Goal: Task Accomplishment & Management: Manage account settings

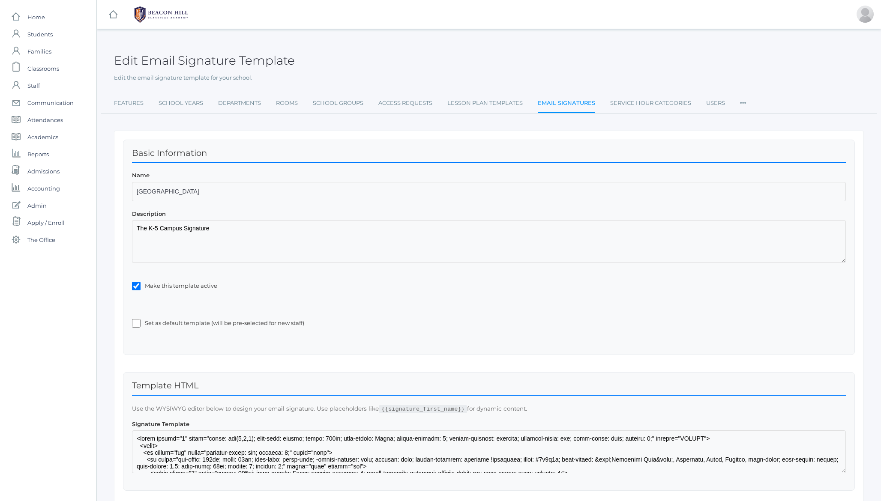
scroll to position [228, 0]
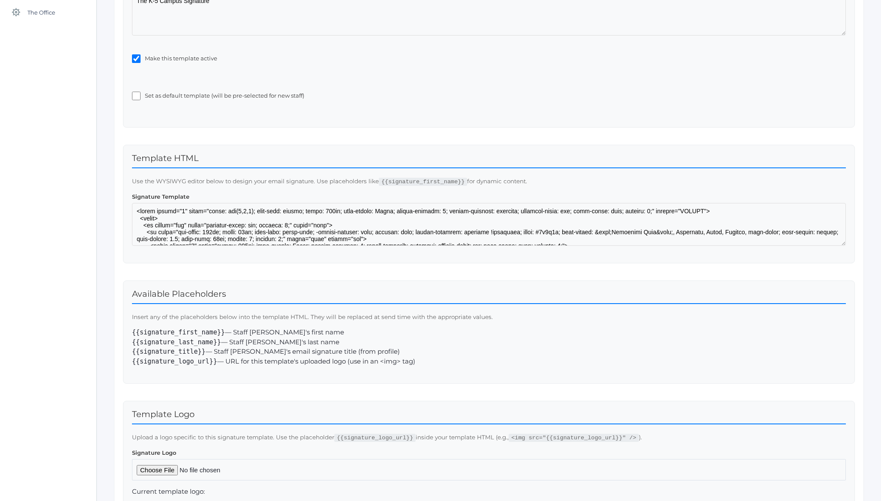
click at [101, 119] on div "Edit Email Signature Template Edit the email signature template for your school…" at bounding box center [489, 215] width 784 height 806
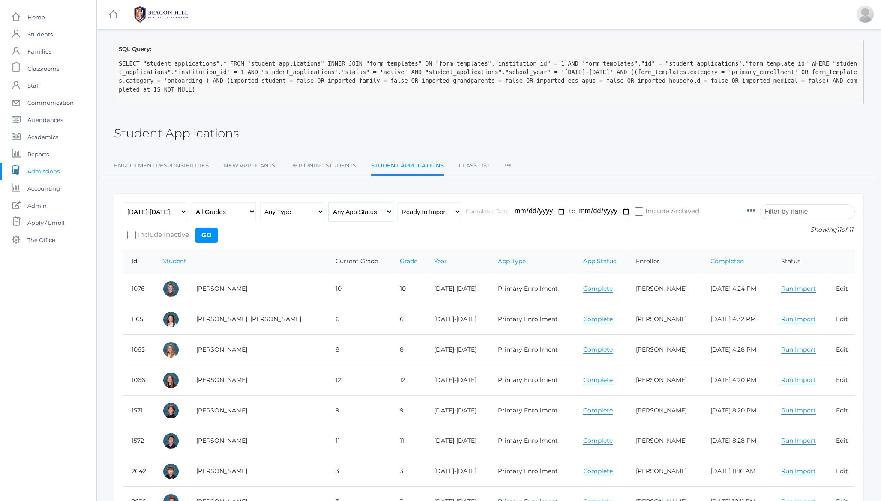
click at [370, 213] on select "Any App Status Not Started In Progress Complete" at bounding box center [361, 211] width 64 height 19
click at [415, 213] on select "Any Status Ready to Send Sent Done Ready to Import Imported" at bounding box center [429, 211] width 64 height 19
select select "any"
click at [397, 202] on select "Any Status Ready to Send Sent Done Ready to Import Imported" at bounding box center [429, 211] width 64 height 19
click at [362, 217] on select "Any App Status Not Started In Progress Complete" at bounding box center [361, 211] width 64 height 19
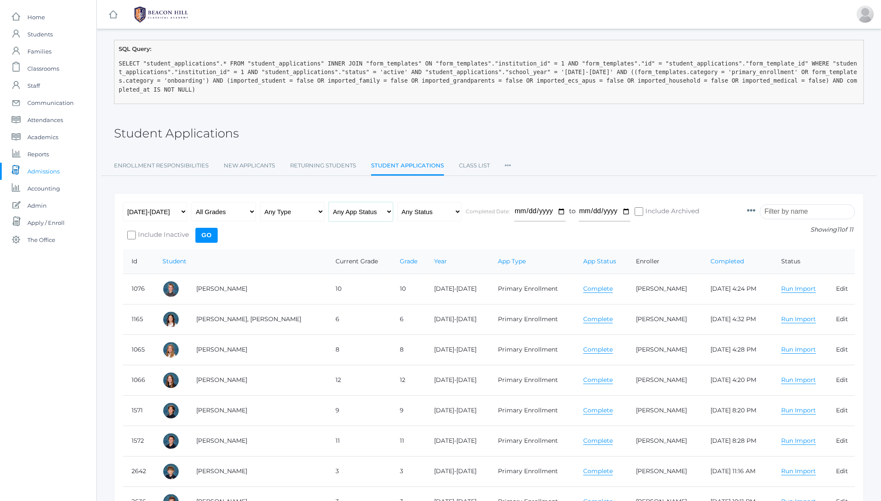
select select "not_started"
click at [329, 202] on select "Any App Status Not Started In Progress Complete" at bounding box center [361, 211] width 64 height 19
click at [213, 237] on input "Go" at bounding box center [206, 235] width 22 height 15
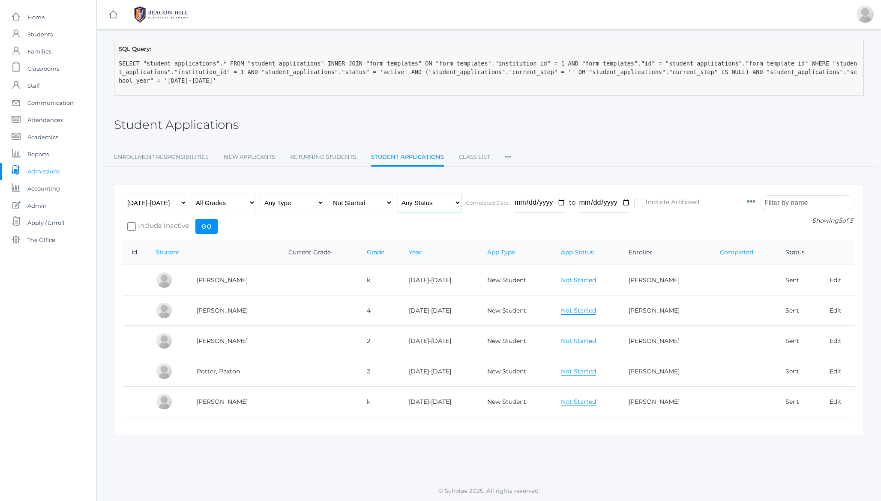
click at [427, 206] on select "Any Status Ready to Send Sent Done Ready to Import Imported" at bounding box center [429, 202] width 64 height 19
click at [354, 203] on select "Any App Status Not Started In Progress Complete" at bounding box center [361, 202] width 64 height 19
select select "in_progress"
click at [329, 193] on select "Any App Status Not Started In Progress Complete" at bounding box center [361, 202] width 64 height 19
click at [208, 230] on input "Go" at bounding box center [206, 226] width 22 height 15
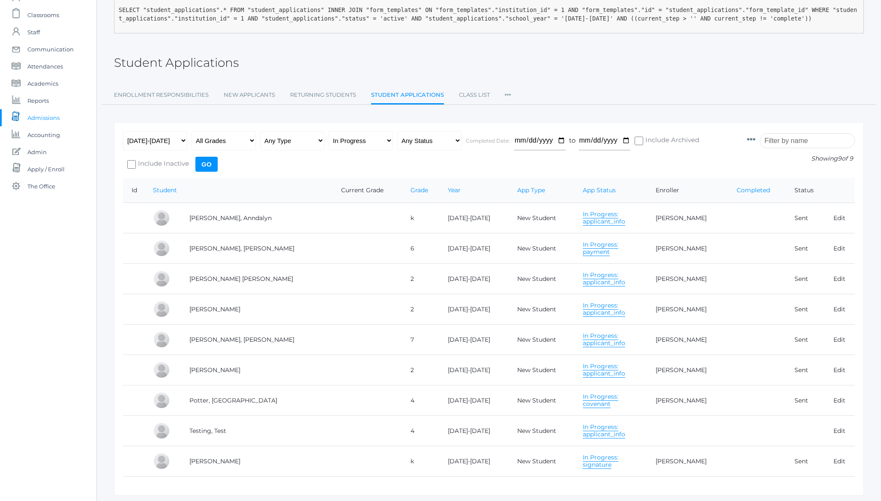
scroll to position [79, 0]
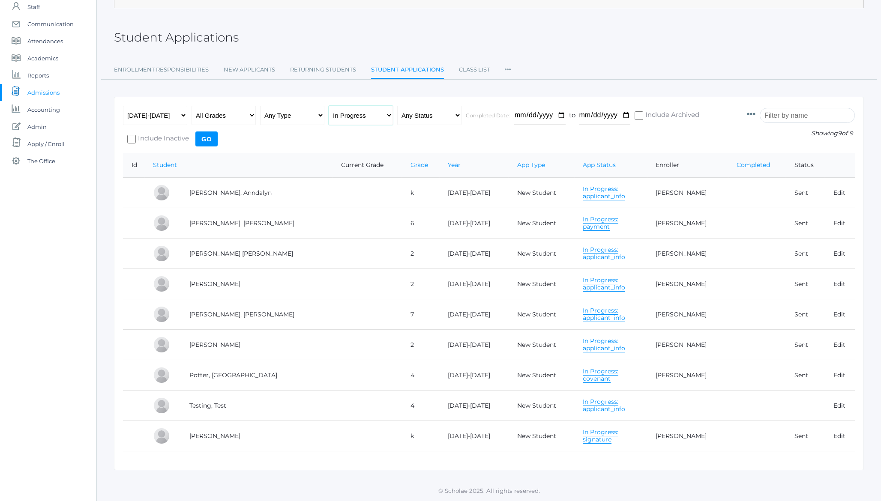
click at [364, 117] on select "Any App Status Not Started In Progress Complete" at bounding box center [361, 115] width 64 height 19
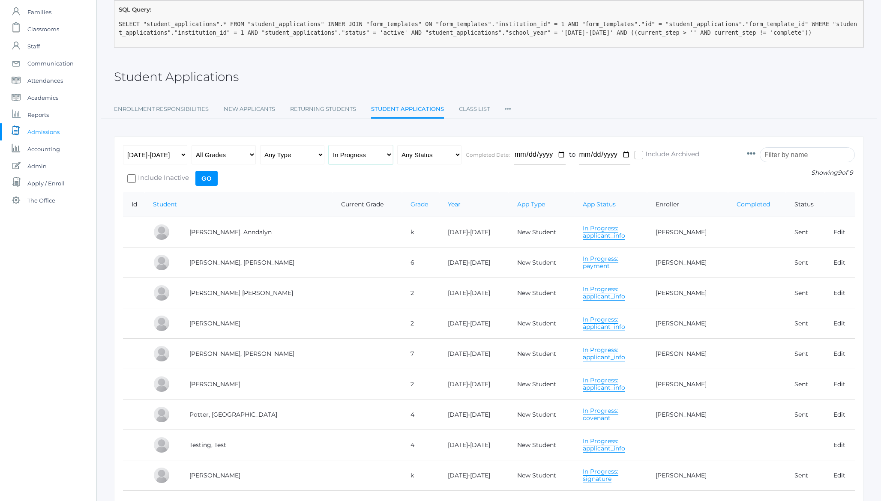
scroll to position [0, 0]
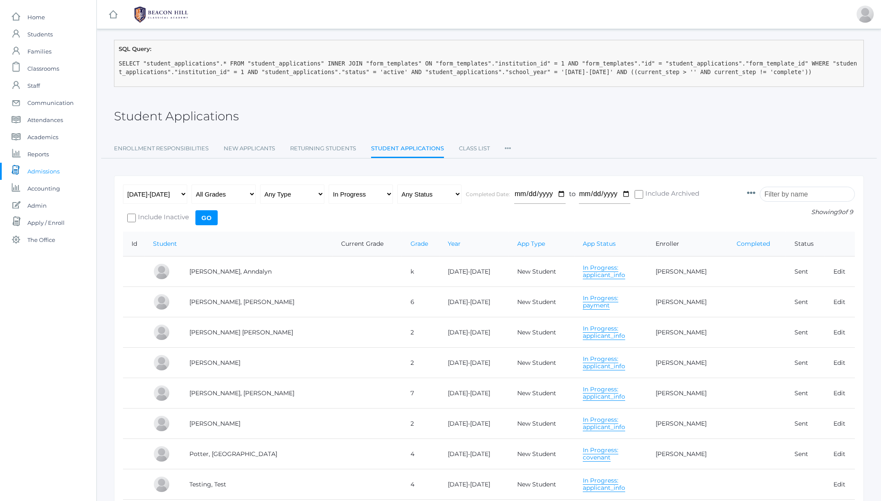
click at [756, 191] on icon at bounding box center [751, 193] width 9 height 9
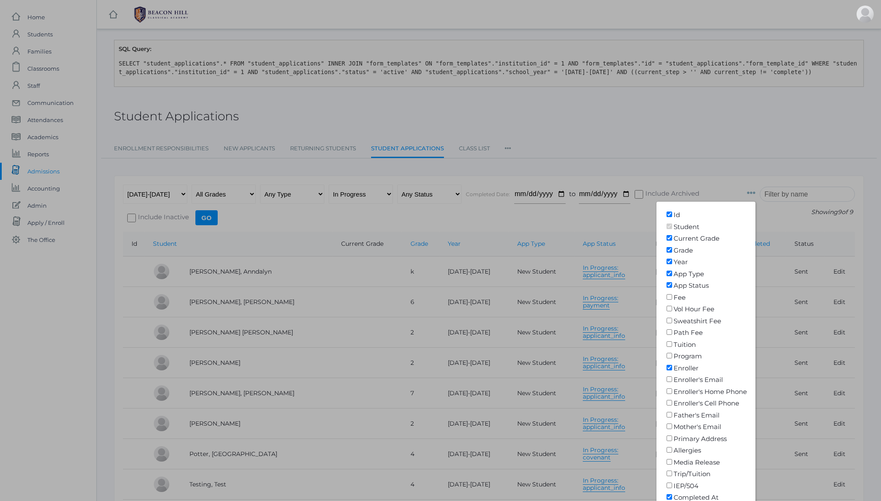
click at [692, 238] on label "Current Grade" at bounding box center [692, 238] width 54 height 8
click at [674, 238] on input"] "Current Grade" at bounding box center [669, 238] width 9 height 6
checkbox input"] "false"
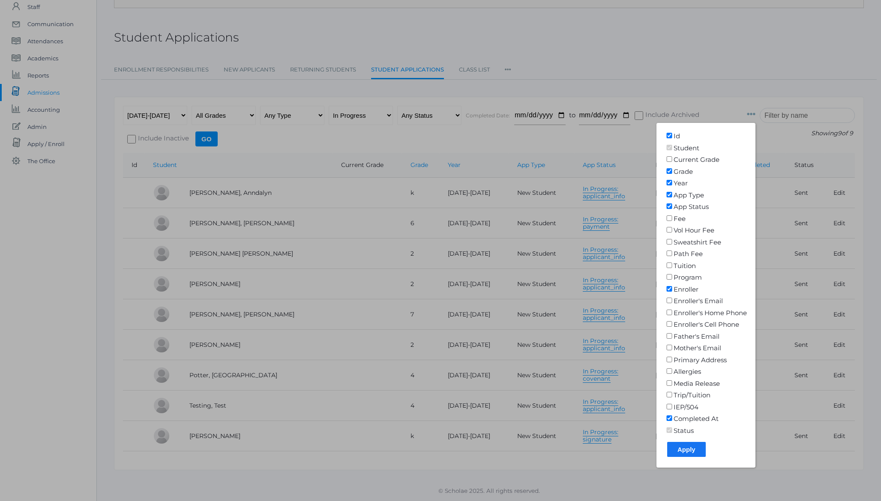
click at [692, 450] on input "Apply" at bounding box center [686, 449] width 39 height 15
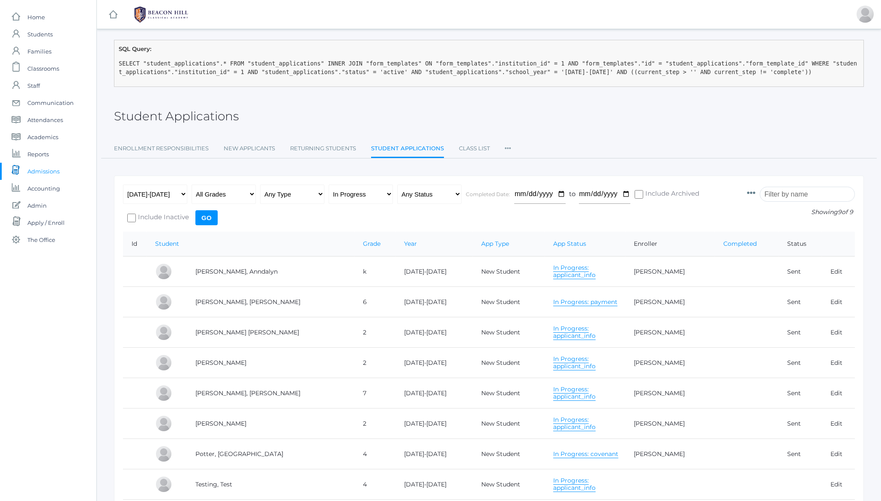
click at [451, 109] on div "Student Applications" at bounding box center [489, 112] width 750 height 32
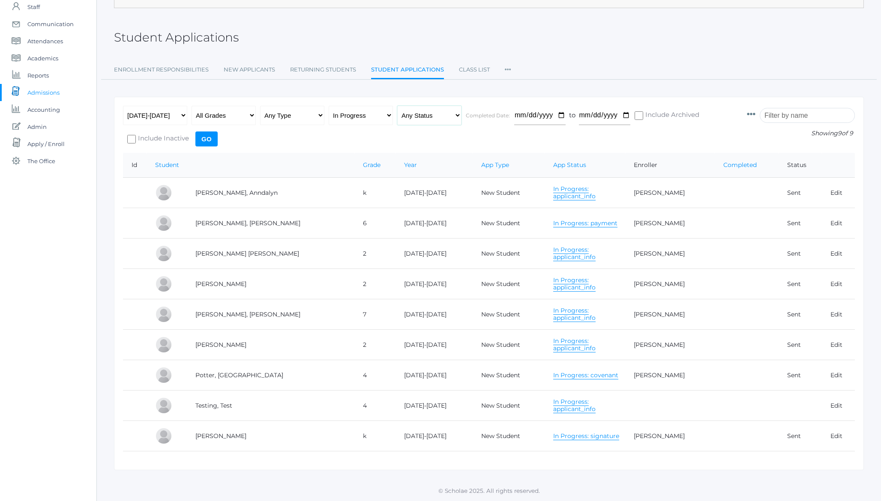
click at [413, 116] on select "Any Status Ready to Send Sent Done Ready to Import Imported" at bounding box center [429, 115] width 64 height 19
click at [354, 114] on select "Any App Status Not Started In Progress Complete" at bounding box center [361, 115] width 64 height 19
select select "not_started"
click at [329, 106] on select "Any App Status Not Started In Progress Complete" at bounding box center [361, 115] width 64 height 19
click at [205, 137] on input "Go" at bounding box center [206, 139] width 22 height 15
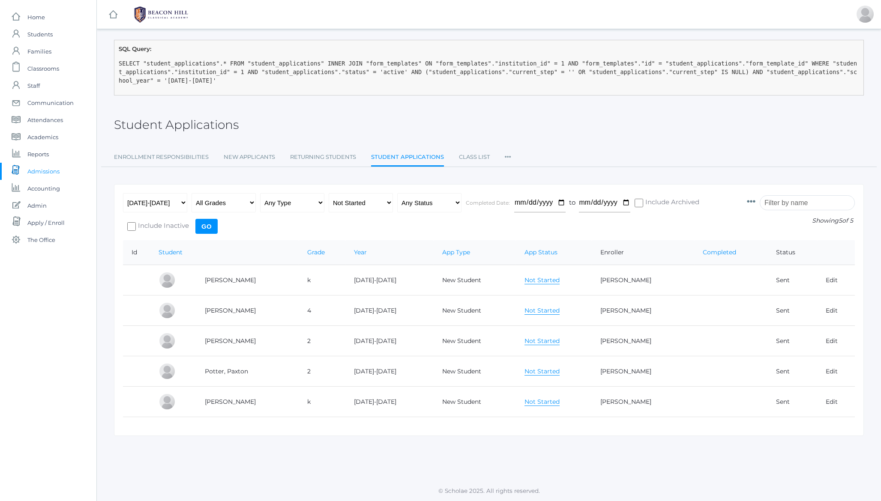
click at [175, 124] on h2 "Student Applications" at bounding box center [176, 124] width 125 height 13
click at [438, 206] on select "Any Status Ready to Send Sent Done Ready to Import Imported" at bounding box center [429, 202] width 64 height 19
click at [363, 201] on select "Any App Status Not Started In Progress Complete" at bounding box center [361, 202] width 64 height 19
select select "in_progress"
click at [329, 193] on select "Any App Status Not Started In Progress Complete" at bounding box center [361, 202] width 64 height 19
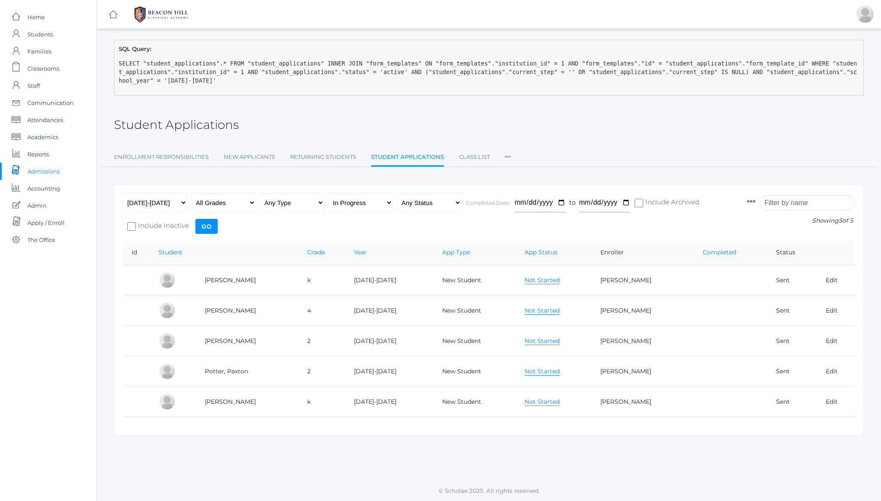
click at [208, 229] on input "Go" at bounding box center [206, 226] width 22 height 15
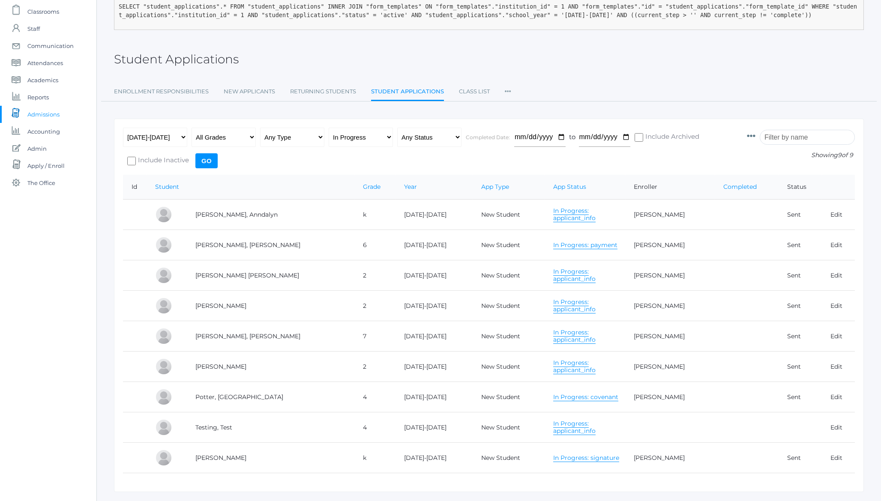
scroll to position [79, 0]
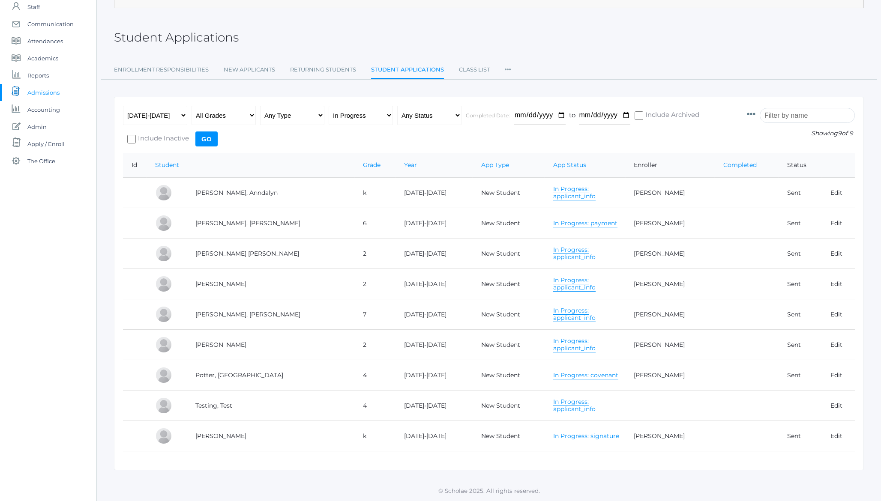
click at [192, 39] on h2 "Student Applications" at bounding box center [176, 37] width 125 height 13
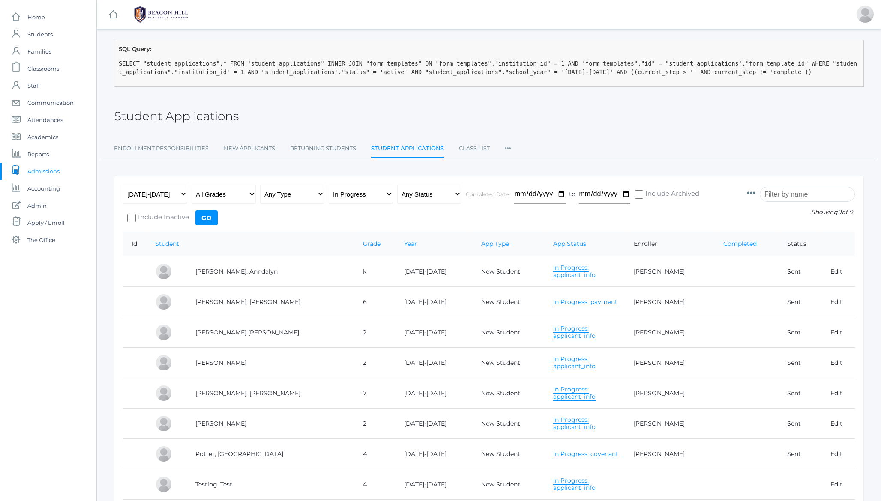
click at [205, 66] on pre "SELECT "student_applications".* FROM "student_applications" INNER JOIN "form_te…" at bounding box center [489, 68] width 741 height 18
click at [866, 17] on div at bounding box center [865, 14] width 17 height 17
click at [693, 96] on div "Student Applications" at bounding box center [489, 112] width 750 height 32
click at [573, 67] on pre "SELECT "student_applications".* FROM "student_applications" INNER JOIN "form_te…" at bounding box center [489, 68] width 741 height 18
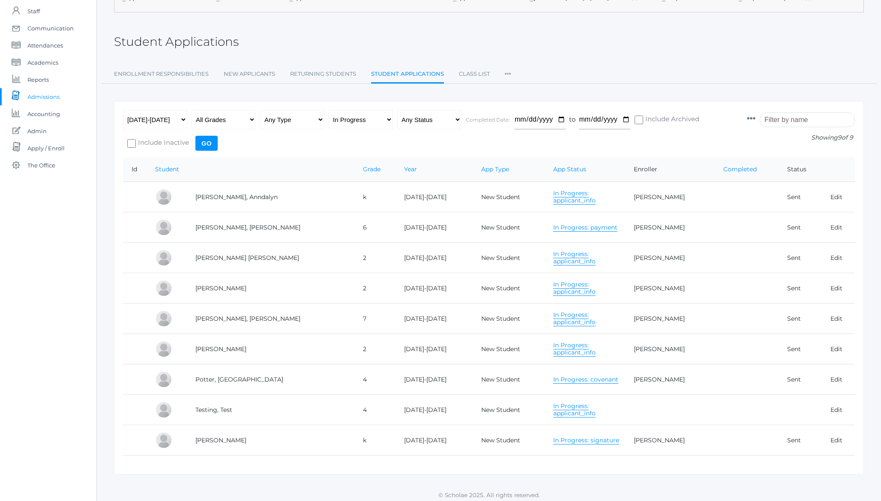
scroll to position [79, 0]
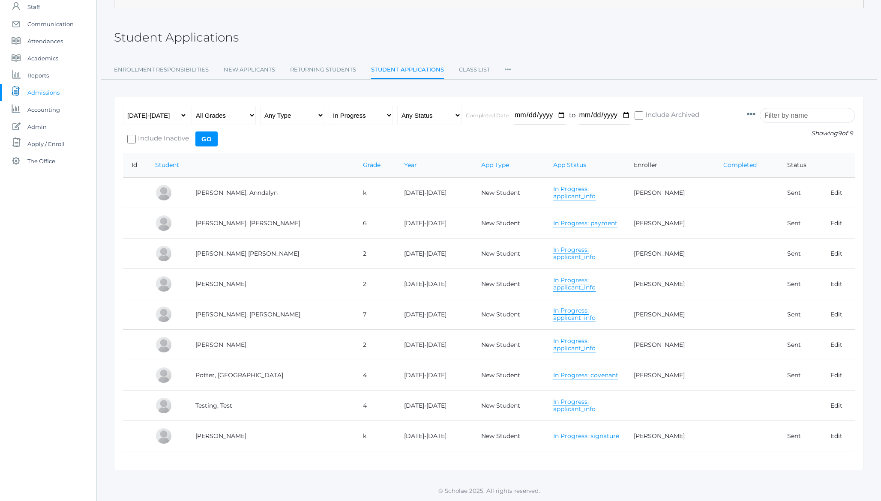
click at [205, 140] on input "Go" at bounding box center [206, 139] width 22 height 15
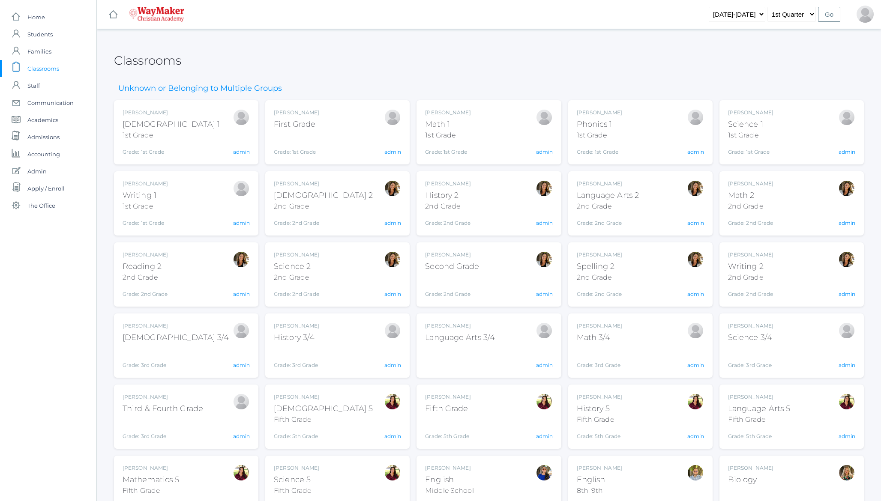
click at [181, 59] on h2 "Classrooms" at bounding box center [147, 60] width 67 height 13
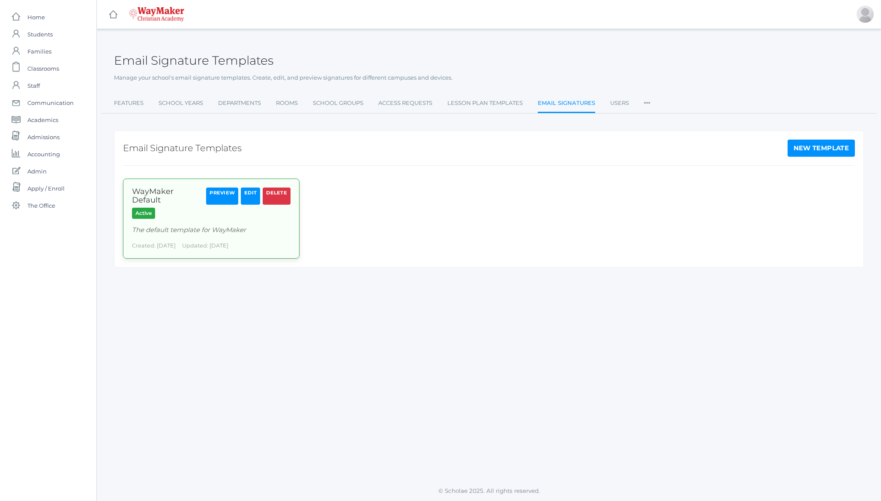
click at [253, 201] on link "Edit" at bounding box center [250, 196] width 19 height 17
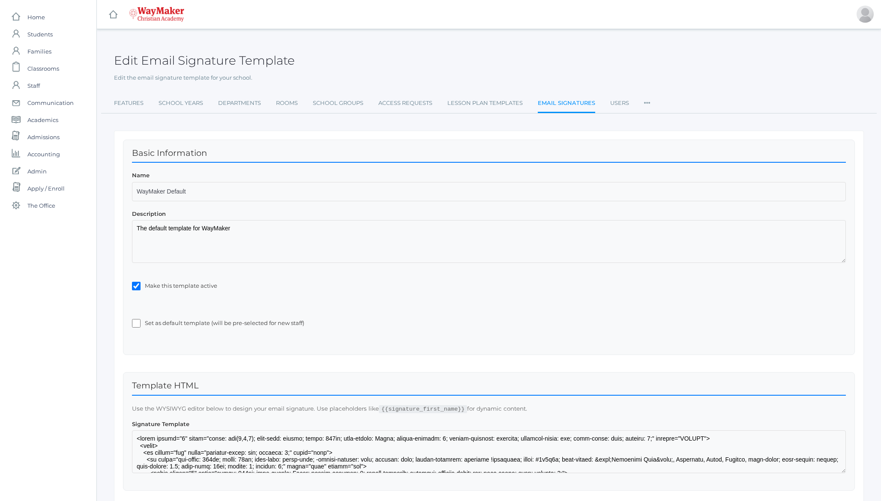
click at [280, 327] on label "Set as default template (will be pre-selected for new staff)" at bounding box center [495, 323] width 701 height 9
click at [141, 327] on input "Set as default template (will be pre-selected for new staff)" at bounding box center [136, 323] width 9 height 9
checkbox input "true"
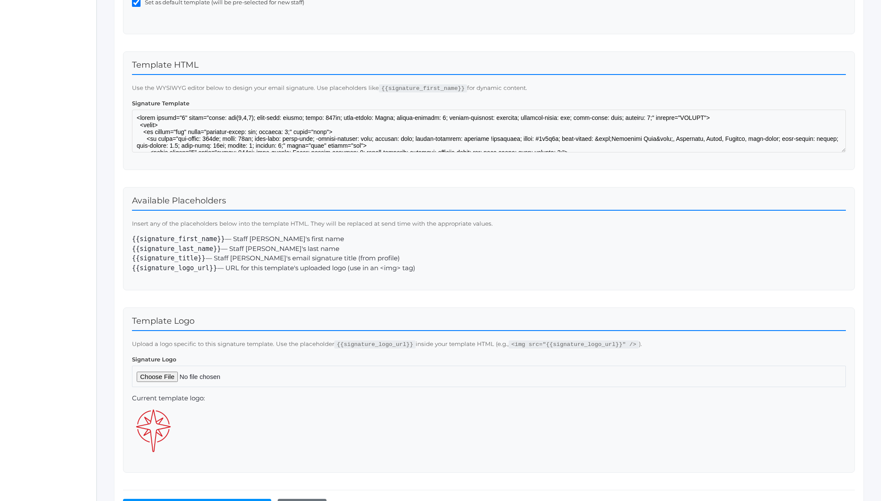
scroll to position [375, 0]
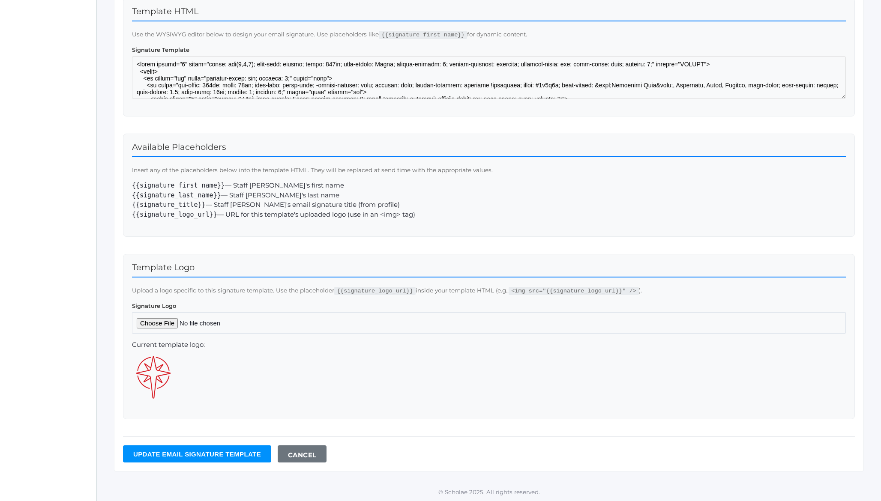
click at [163, 453] on input "Update Email signature template" at bounding box center [197, 454] width 148 height 17
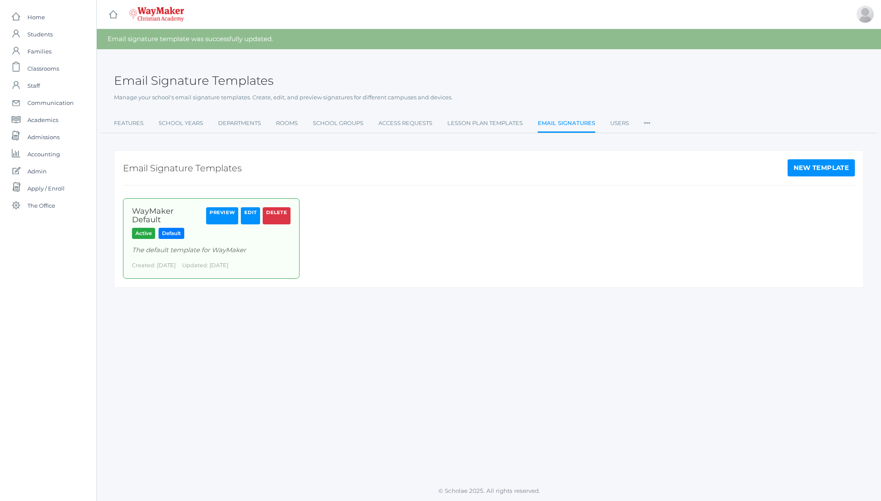
click at [569, 123] on link "Email Signatures" at bounding box center [566, 124] width 57 height 18
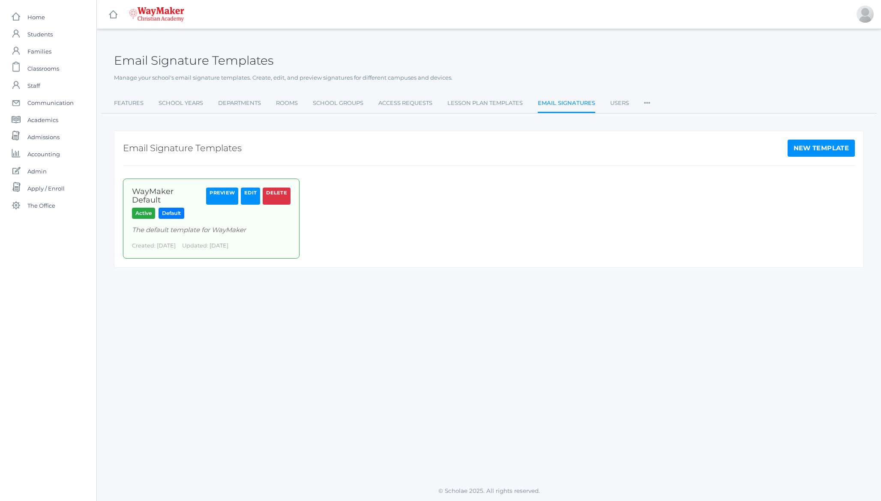
click at [255, 59] on h2 "Email Signature Templates" at bounding box center [193, 60] width 159 height 13
click at [240, 60] on h2 "Email Signature Templates" at bounding box center [193, 60] width 159 height 13
click at [201, 63] on h2 "Email Signature Templates" at bounding box center [193, 60] width 159 height 13
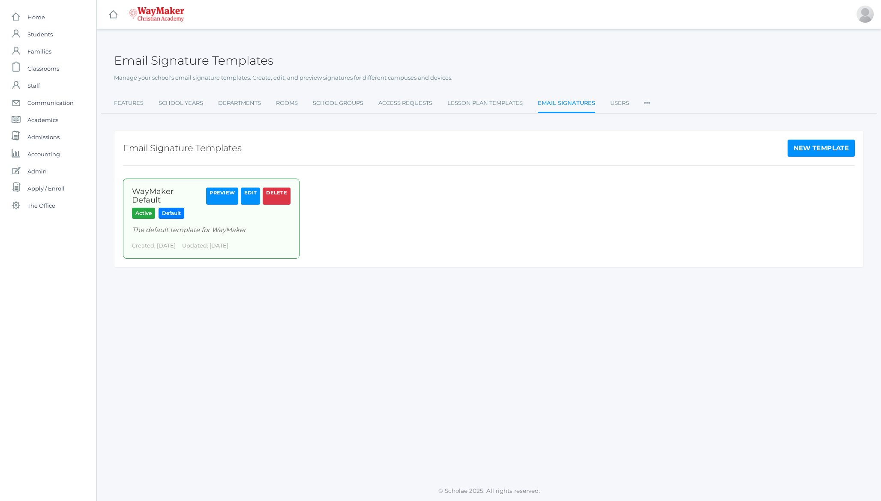
click at [132, 61] on h2 "Email Signature Templates" at bounding box center [193, 60] width 159 height 13
click at [206, 62] on h2 "Email Signature Templates" at bounding box center [193, 60] width 159 height 13
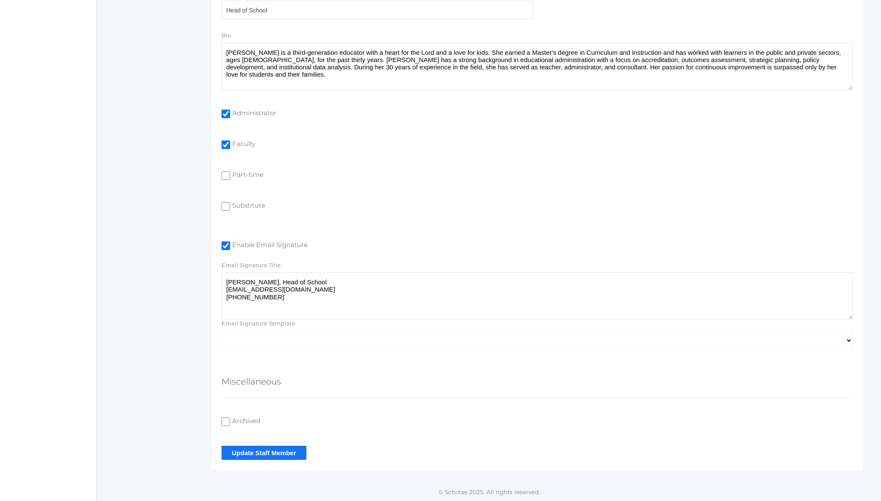
scroll to position [564, 0]
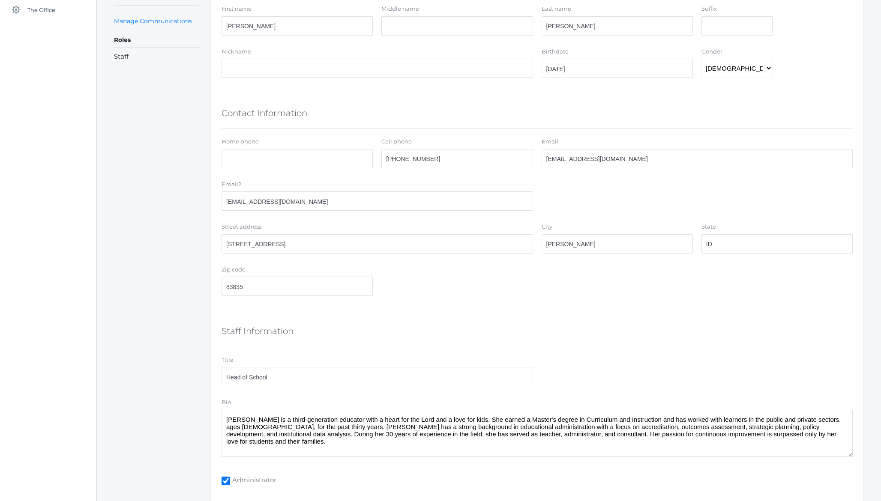
scroll to position [177, 0]
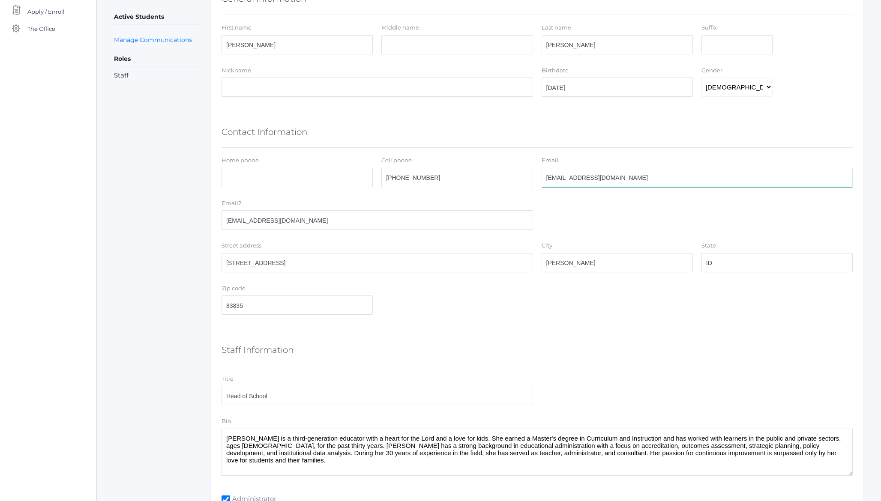
click at [609, 177] on input "[EMAIL_ADDRESS][DOMAIN_NAME]" at bounding box center [698, 177] width 312 height 19
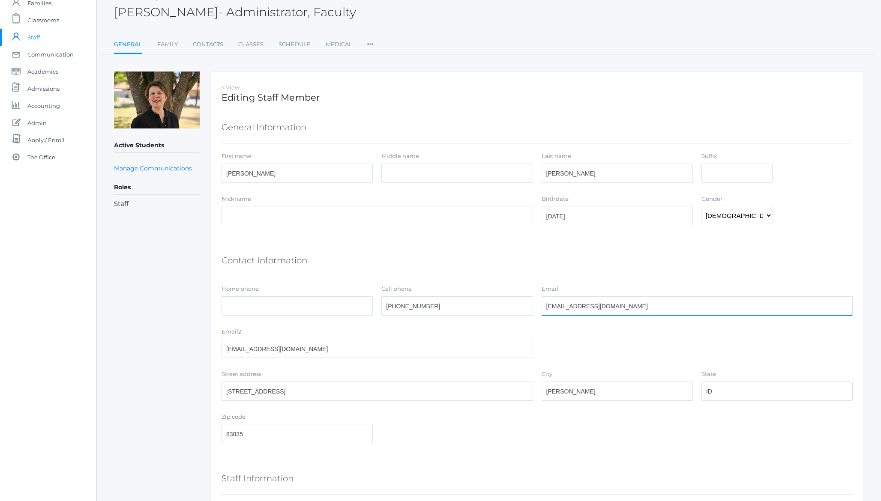
scroll to position [0, 0]
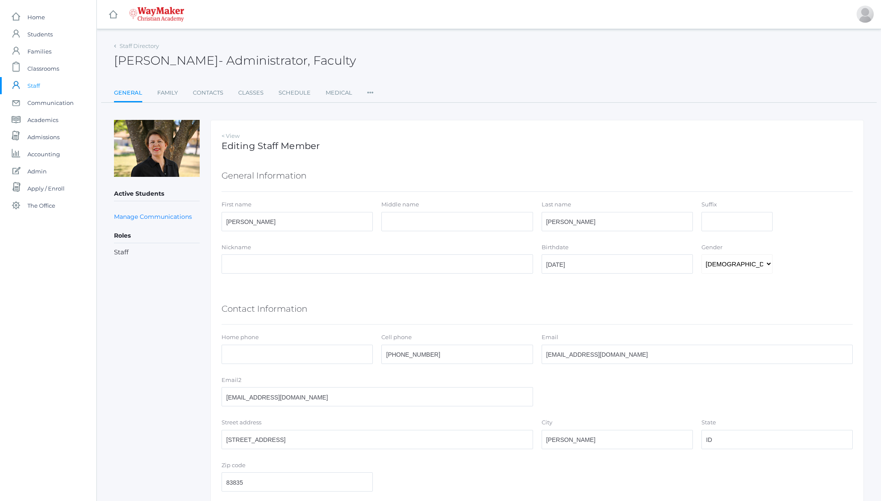
click at [368, 96] on li "Roles User Access Permissions Communication" at bounding box center [370, 93] width 6 height 18
click at [385, 120] on link "User Access" at bounding box center [401, 127] width 51 height 17
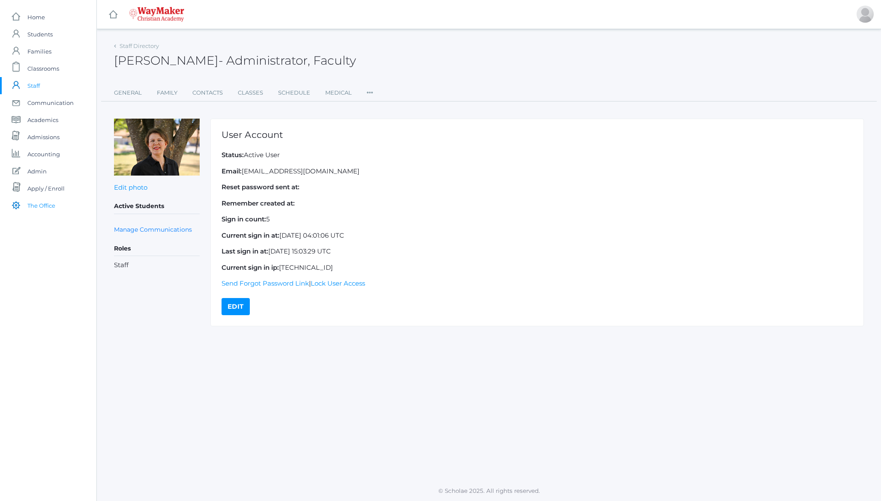
click at [39, 204] on span "The Office" at bounding box center [41, 205] width 28 height 17
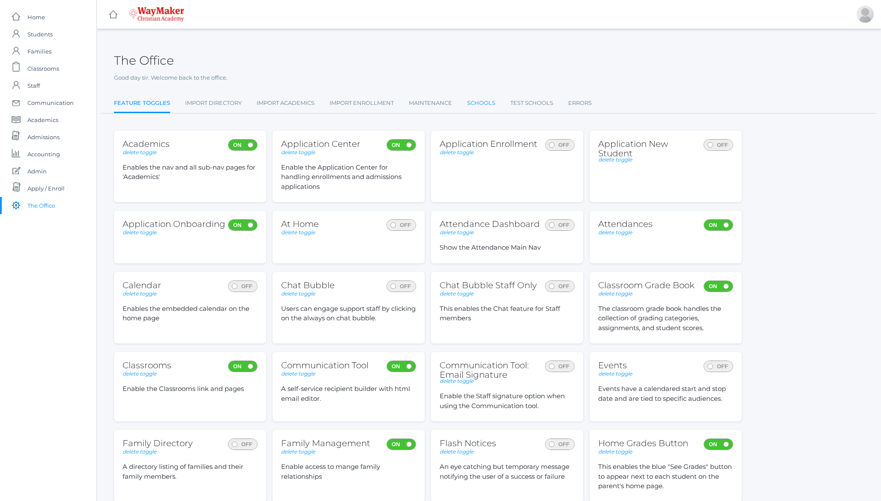
click at [480, 103] on link "Schools" at bounding box center [481, 103] width 28 height 17
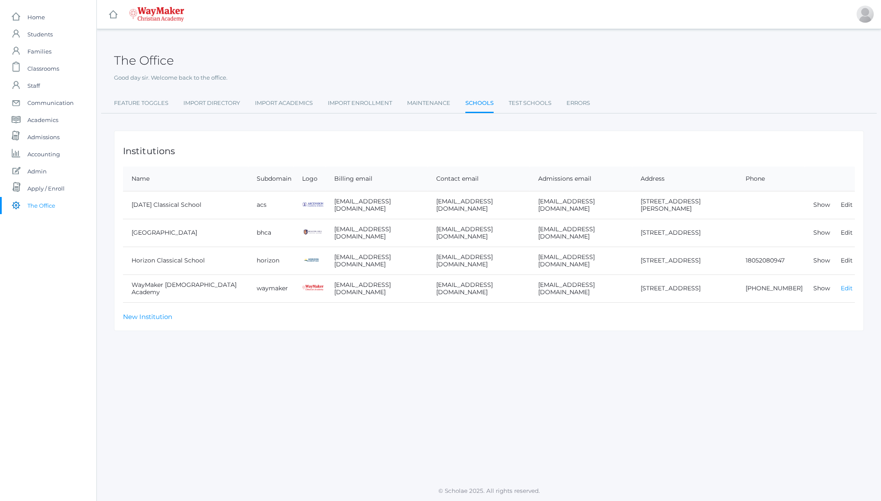
click at [846, 291] on link "Edit" at bounding box center [847, 289] width 12 height 8
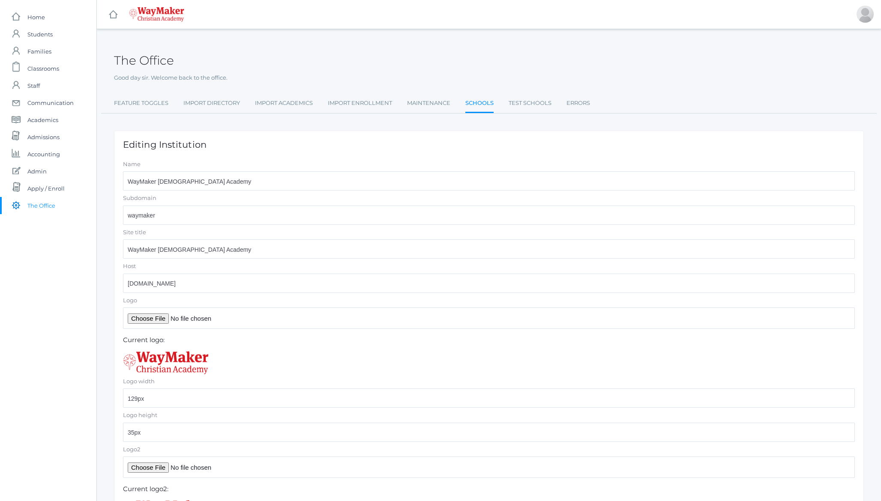
click at [188, 66] on div "The Office" at bounding box center [489, 56] width 750 height 32
click at [39, 204] on span "The Office" at bounding box center [41, 205] width 28 height 17
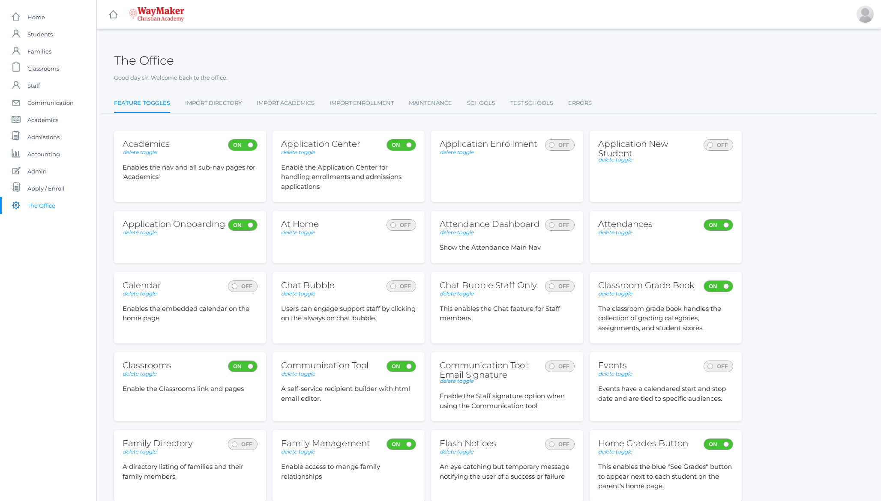
click at [164, 60] on h2 "The Office" at bounding box center [144, 60] width 60 height 13
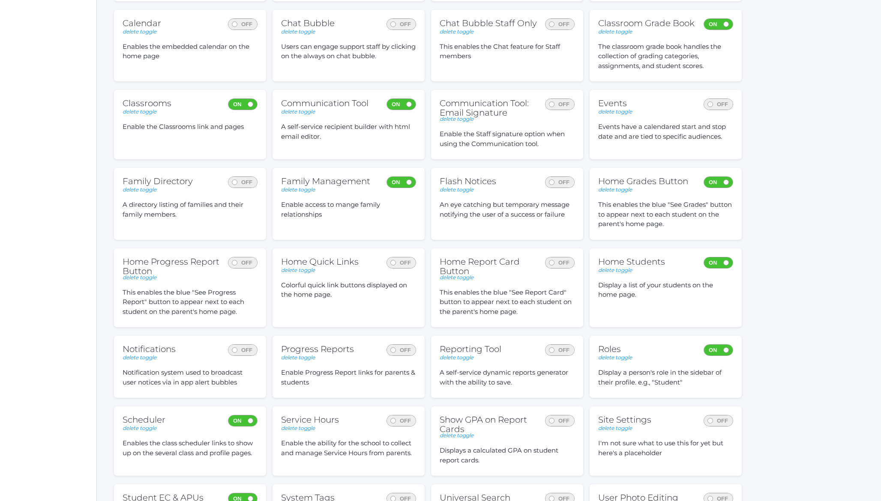
scroll to position [376, 0]
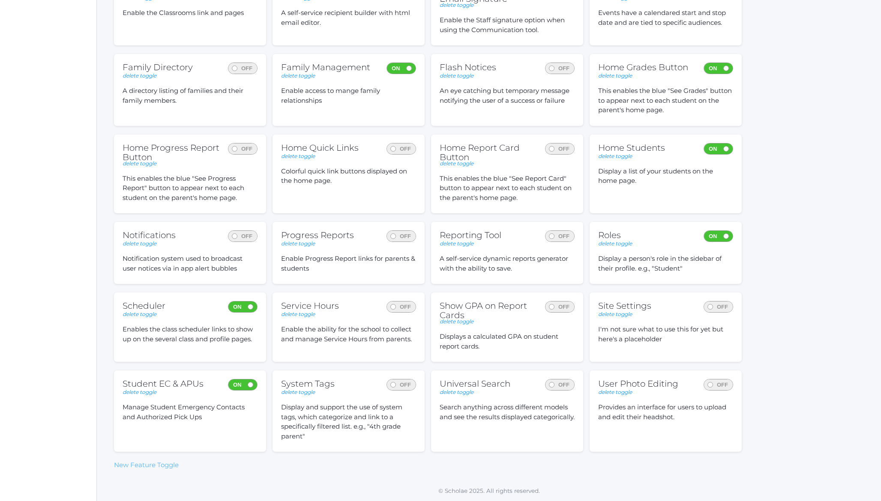
click at [151, 469] on link "New Feature Toggle" at bounding box center [146, 465] width 65 height 8
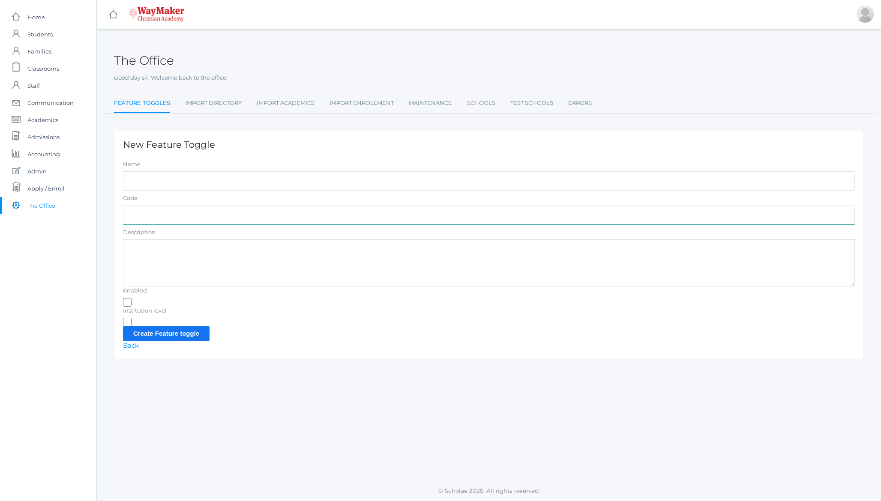
click at [161, 219] on input "Code" at bounding box center [489, 215] width 732 height 19
paste input "communication-email-signature"
type input "communication-email-signature"
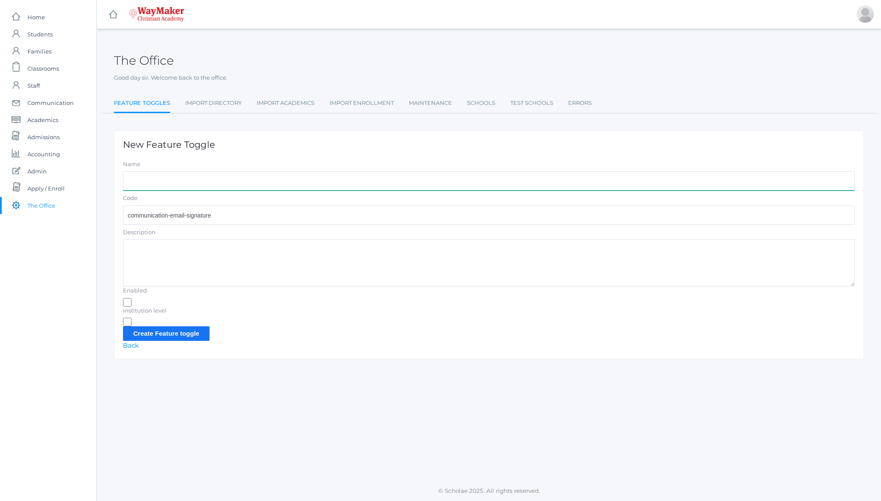
click at [202, 175] on input "Name" at bounding box center [489, 180] width 732 height 19
type input "Co"
click at [130, 348] on link "Back" at bounding box center [131, 346] width 16 height 8
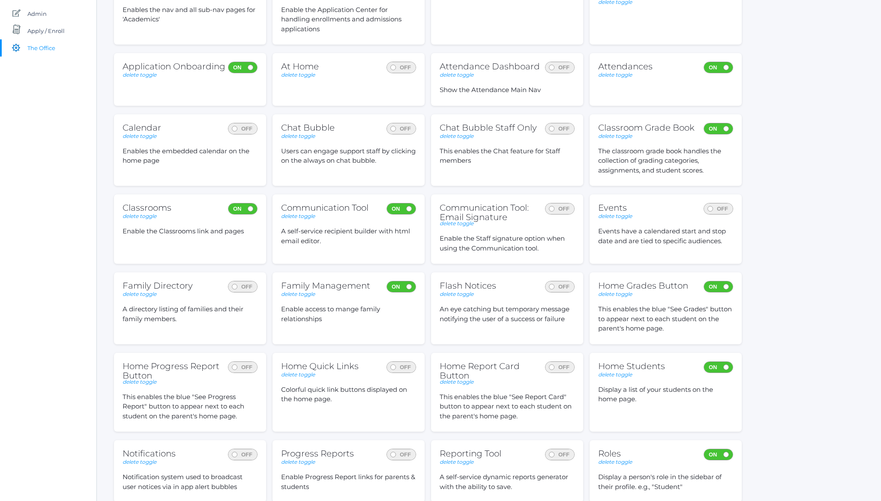
scroll to position [177, 0]
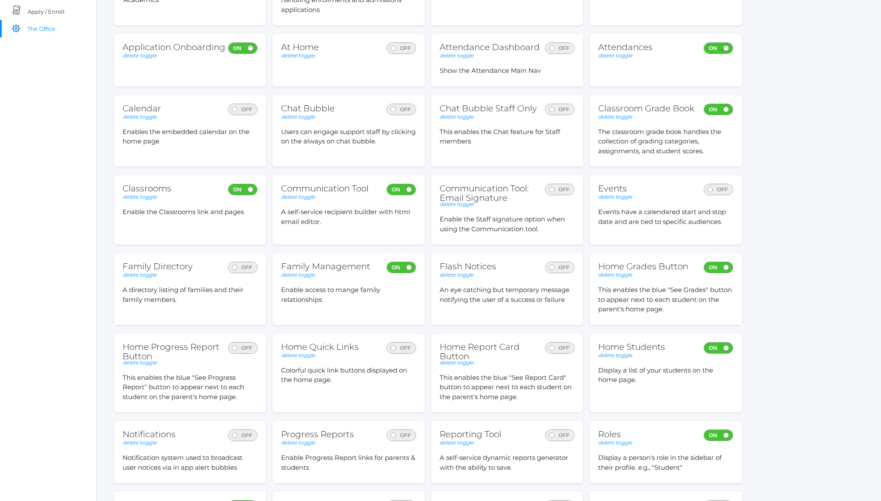
click at [557, 184] on span at bounding box center [545, 184] width 57 height 0
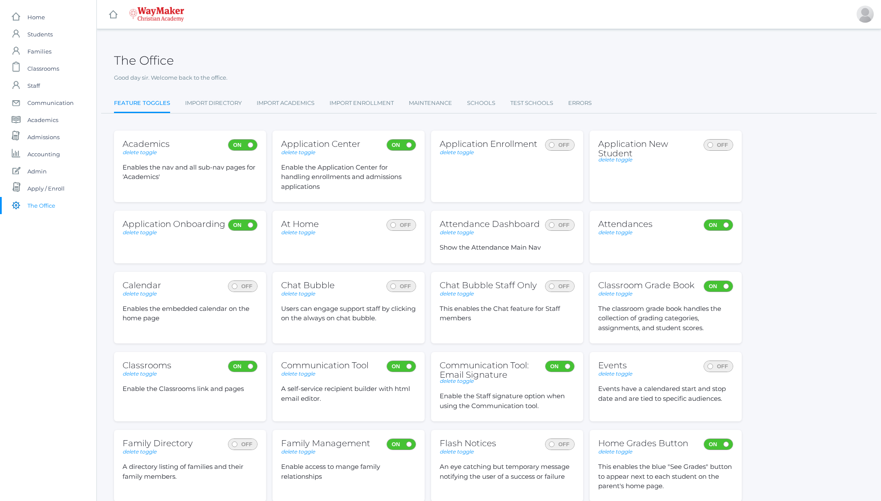
click at [151, 55] on h2 "The Office" at bounding box center [144, 60] width 60 height 13
click at [163, 59] on h2 "The Office" at bounding box center [144, 60] width 60 height 13
click at [257, 68] on div "The Office" at bounding box center [489, 56] width 750 height 32
click at [252, 58] on div "The Office" at bounding box center [489, 56] width 750 height 32
click at [162, 57] on h2 "The Office" at bounding box center [144, 60] width 60 height 13
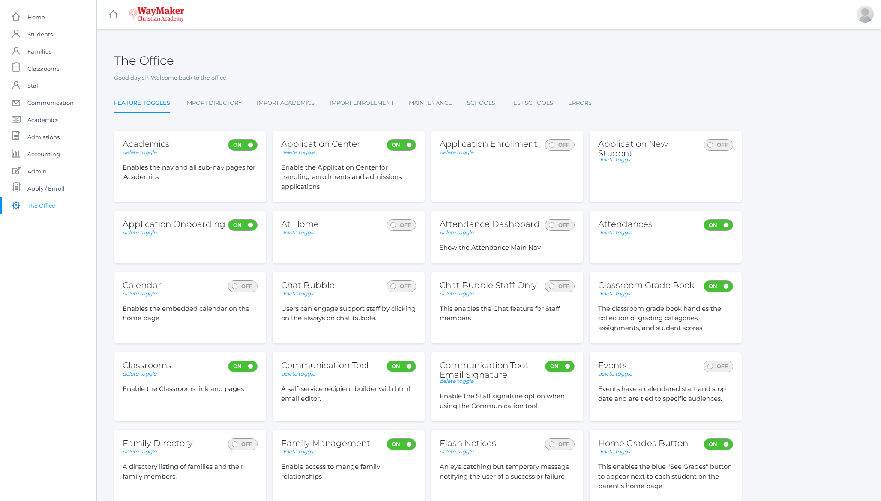
click at [143, 56] on h2 "The Office" at bounding box center [144, 60] width 60 height 13
click at [307, 62] on div "The Office" at bounding box center [489, 56] width 750 height 32
click at [446, 49] on div "The Office" at bounding box center [489, 56] width 750 height 32
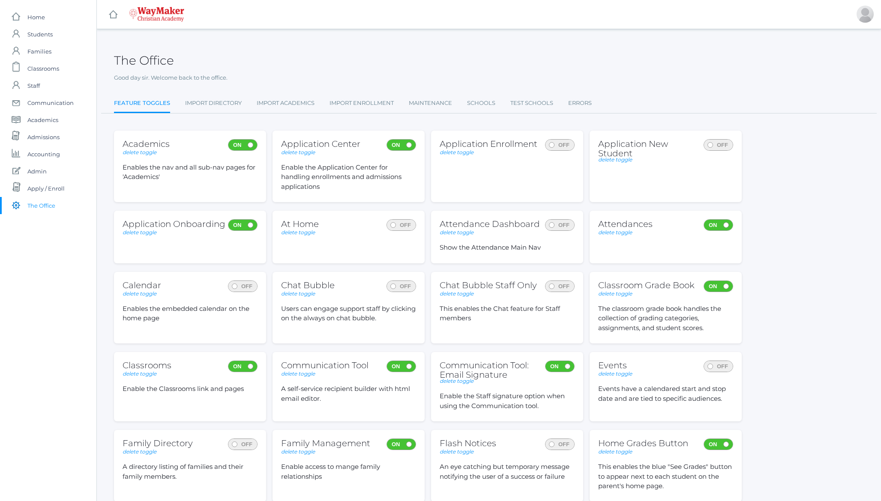
click at [150, 59] on h2 "The Office" at bounding box center [144, 60] width 60 height 13
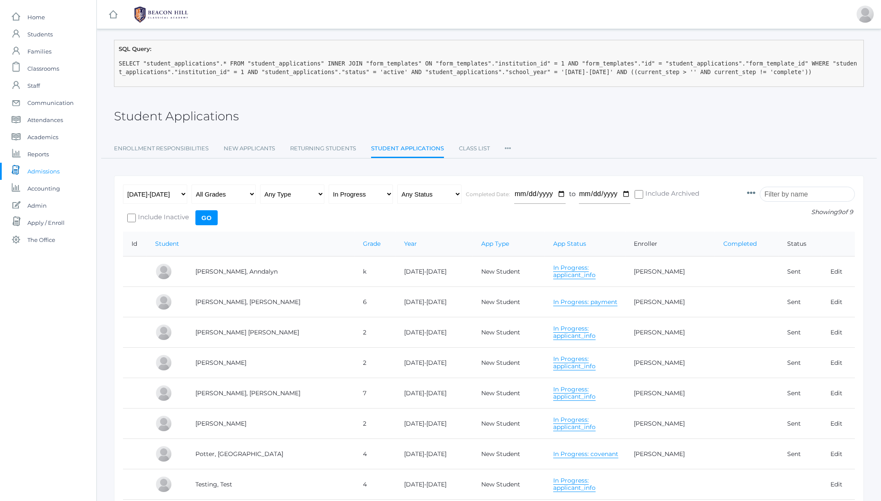
scroll to position [79, 0]
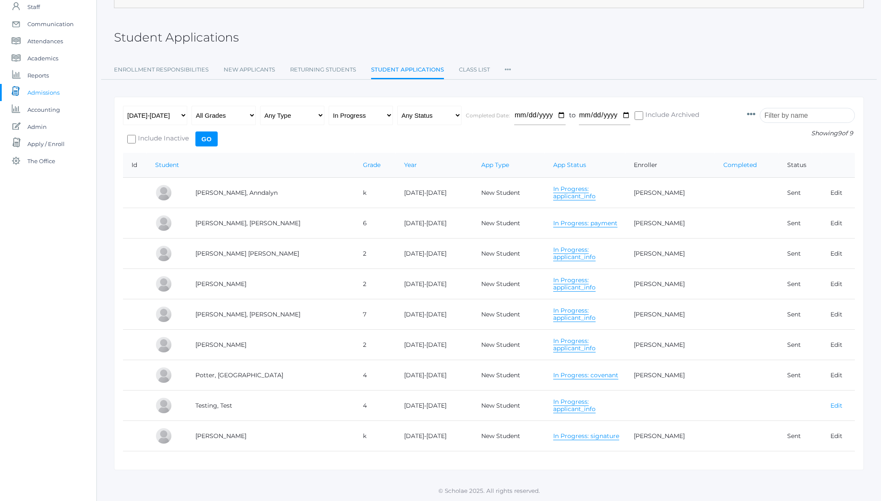
click at [833, 407] on link "Edit" at bounding box center [836, 406] width 12 height 8
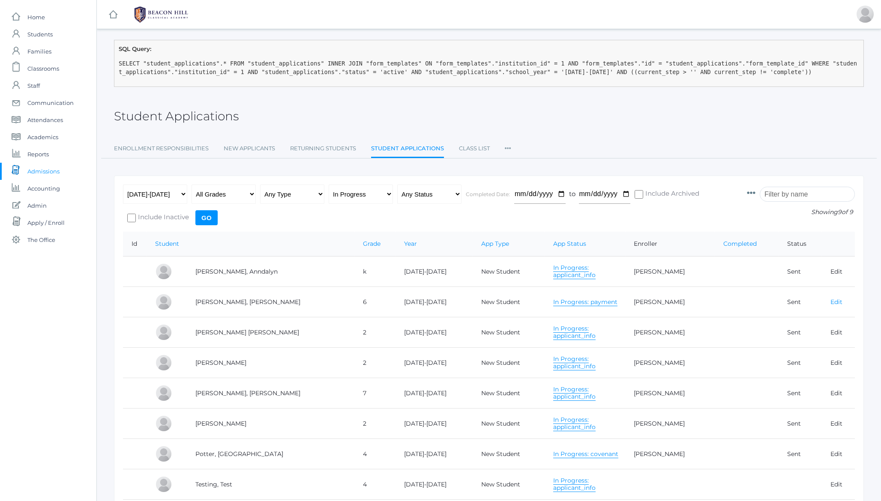
click at [836, 303] on link "Edit" at bounding box center [836, 302] width 12 height 8
click at [388, 114] on div "Student Applications" at bounding box center [489, 112] width 750 height 32
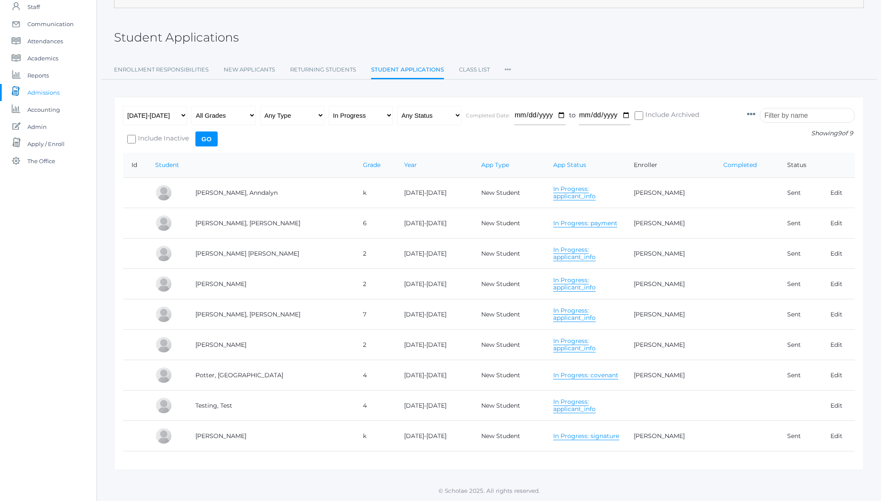
click at [210, 38] on h2 "Student Applications" at bounding box center [176, 37] width 125 height 13
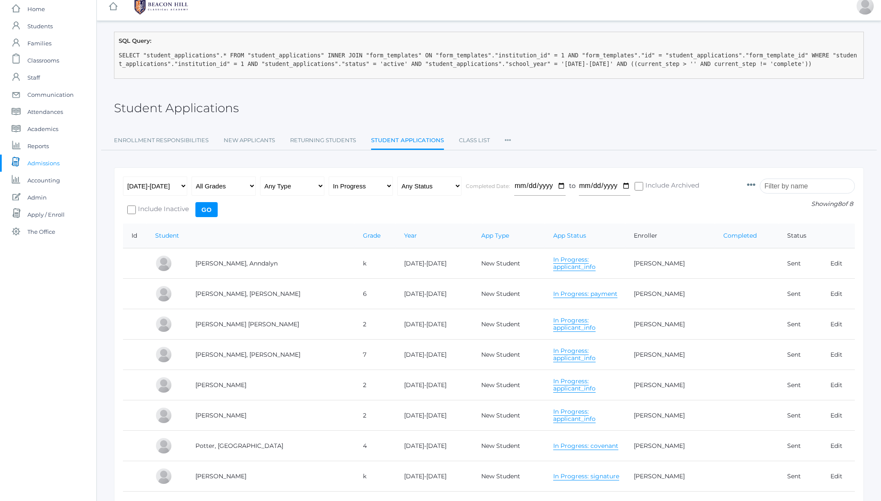
scroll to position [48, 0]
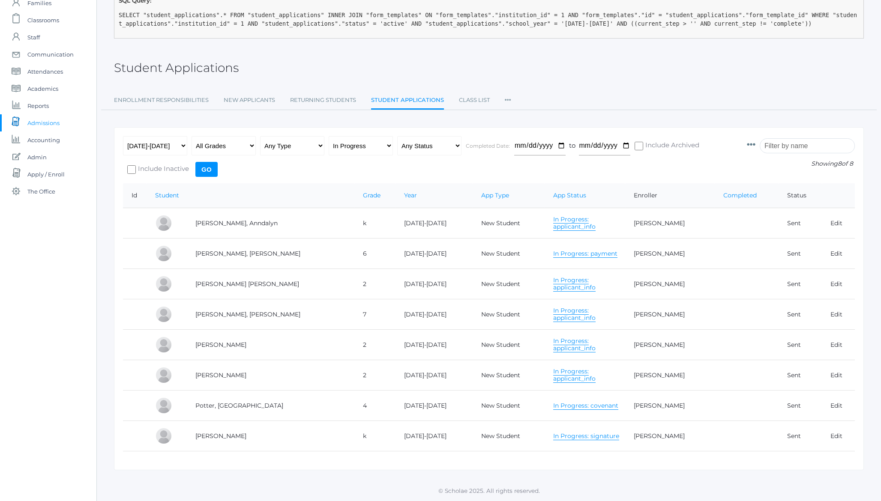
click at [199, 68] on h2 "Student Applications" at bounding box center [176, 67] width 125 height 13
click at [150, 70] on h2 "Student Applications" at bounding box center [176, 67] width 125 height 13
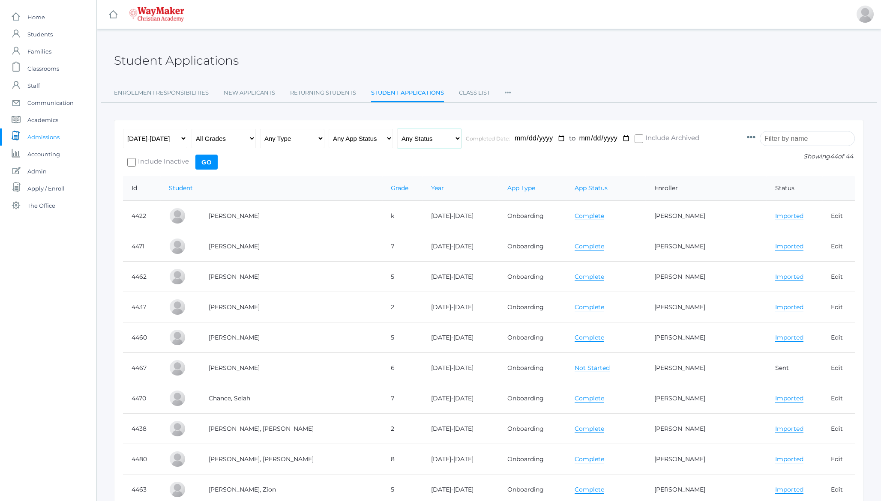
click at [427, 135] on select "Any Status Ready to Send Sent Done Ready to Import Imported" at bounding box center [429, 138] width 64 height 19
click at [338, 134] on select "Any App Status Not Started In Progress Complete" at bounding box center [361, 138] width 64 height 19
select select "not_started"
click at [329, 129] on select "Any App Status Not Started In Progress Complete" at bounding box center [361, 138] width 64 height 19
click at [209, 165] on input "Go" at bounding box center [206, 162] width 22 height 15
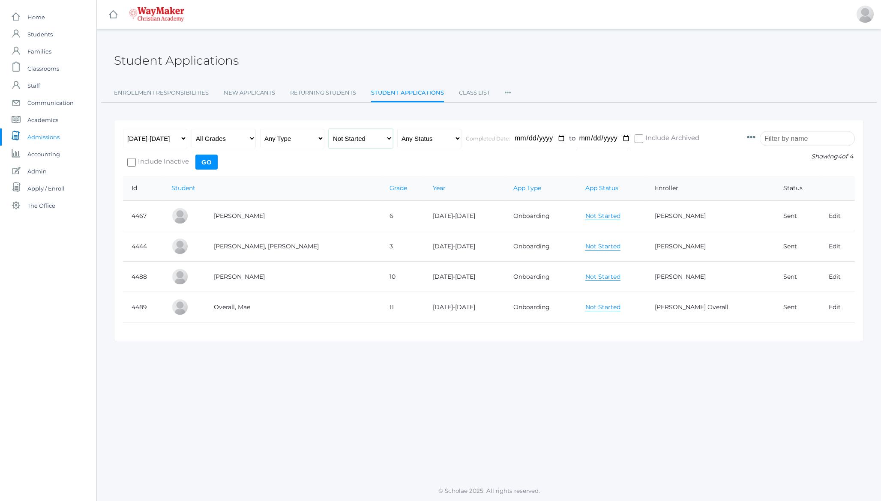
click at [354, 144] on select "Any App Status Not Started In Progress Complete" at bounding box center [361, 138] width 64 height 19
select select "in_progress"
click at [329, 129] on select "Any App Status Not Started In Progress Complete" at bounding box center [361, 138] width 64 height 19
click at [207, 168] on input "Go" at bounding box center [206, 162] width 22 height 15
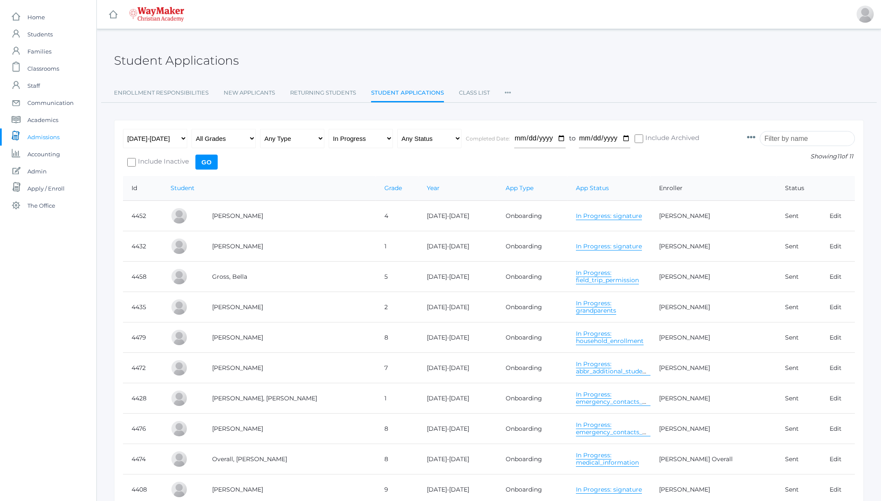
scroll to position [84, 0]
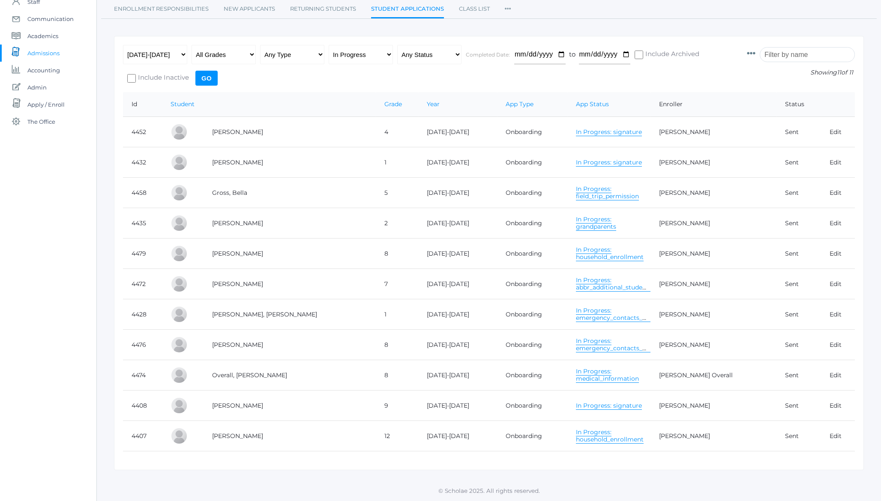
click at [374, 73] on div "Any Year [DATE]-[DATE] All Grades Elementary - Pre-K - Kindergarten - 1st Grade…" at bounding box center [430, 68] width 615 height 47
click at [316, 76] on div "Any Year [DATE]-[DATE] All Grades Elementary - Pre-K - Kindergarten - 1st Grade…" at bounding box center [430, 68] width 615 height 47
click at [366, 57] on select "Any App Status Not Started In Progress Complete" at bounding box center [361, 54] width 64 height 19
select select "not_started"
click at [329, 45] on select "Any App Status Not Started In Progress Complete" at bounding box center [361, 54] width 64 height 19
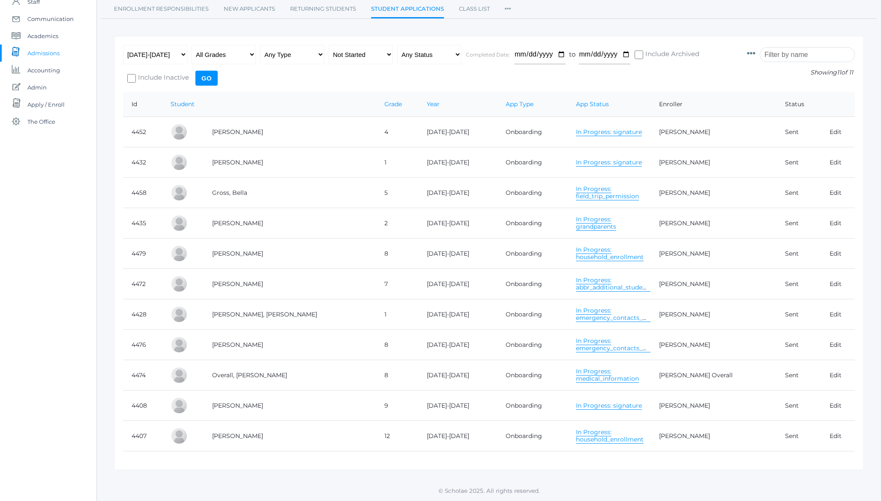
click at [205, 81] on input "Go" at bounding box center [206, 78] width 22 height 15
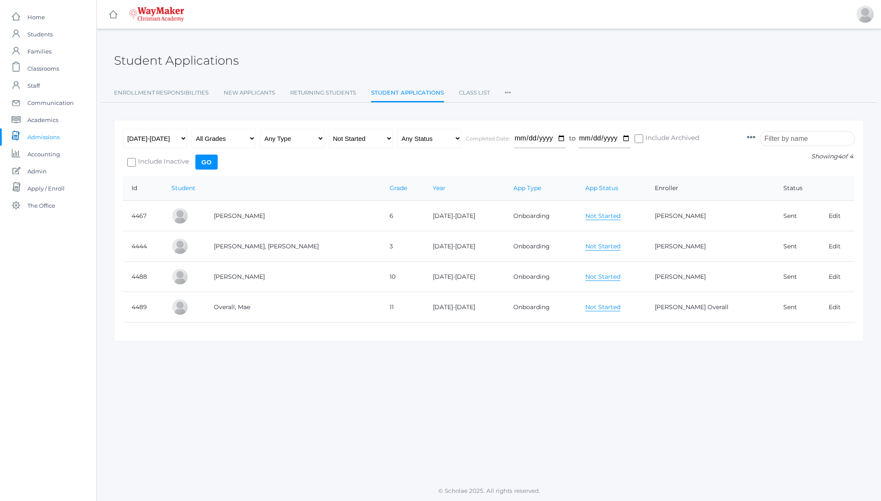
click at [381, 48] on div "Student Applications" at bounding box center [489, 56] width 750 height 32
